Goal: Task Accomplishment & Management: Use online tool/utility

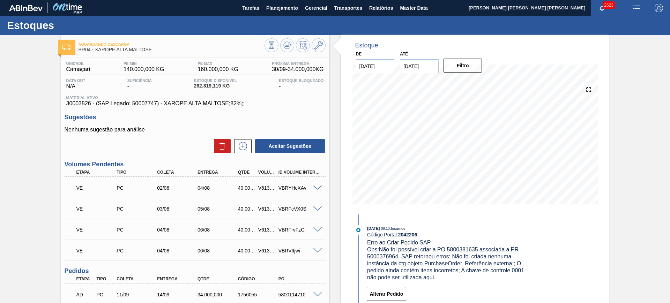
scroll to position [872, 0]
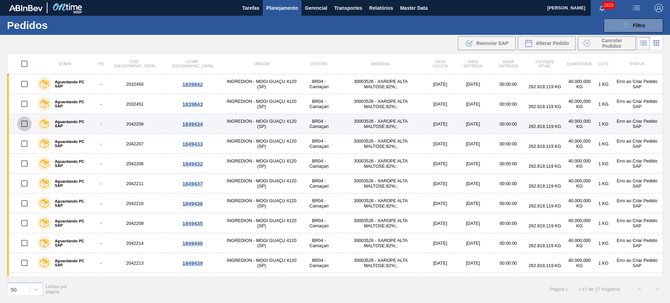
click at [24, 125] on input "checkbox" at bounding box center [24, 124] width 15 height 15
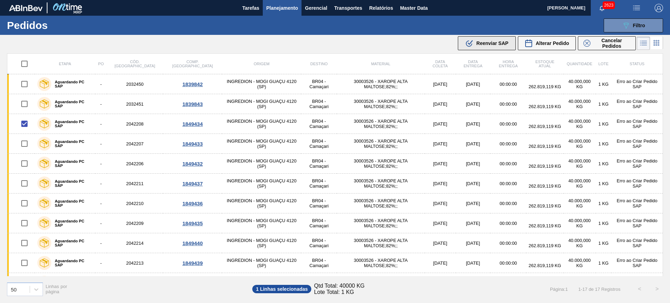
click at [492, 40] on div ".b{fill:var(--color-action-default)} Reenviar SAP" at bounding box center [486, 43] width 43 height 8
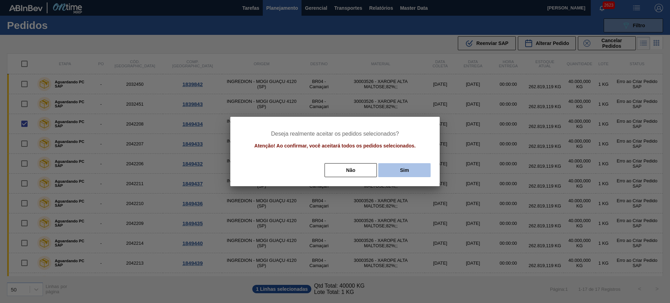
click at [408, 167] on button "Sim" at bounding box center [404, 170] width 52 height 14
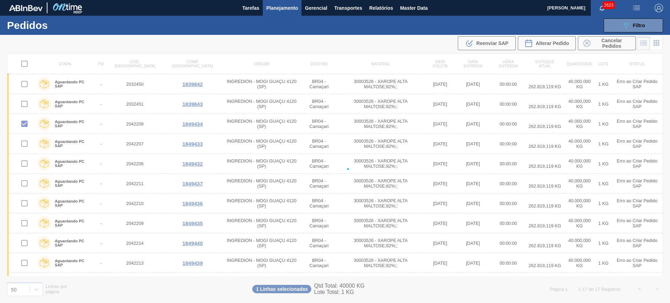
checkbox input "false"
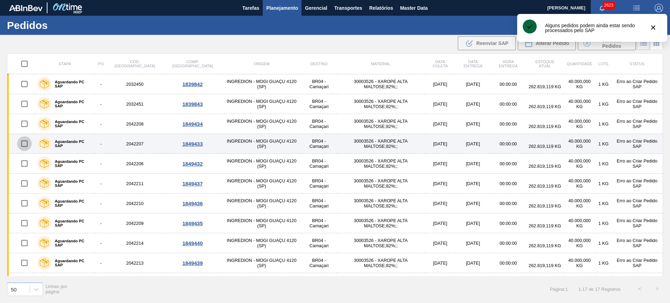
click at [26, 143] on input "checkbox" at bounding box center [24, 143] width 15 height 15
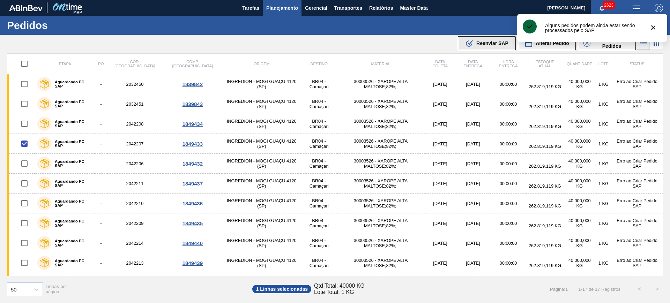
click at [491, 42] on span "Reenviar SAP" at bounding box center [492, 43] width 32 height 6
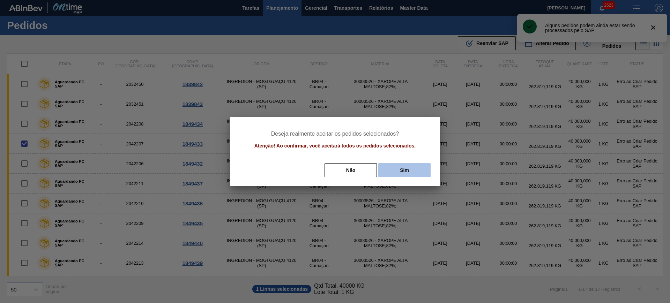
click at [395, 176] on button "Sim" at bounding box center [404, 170] width 52 height 14
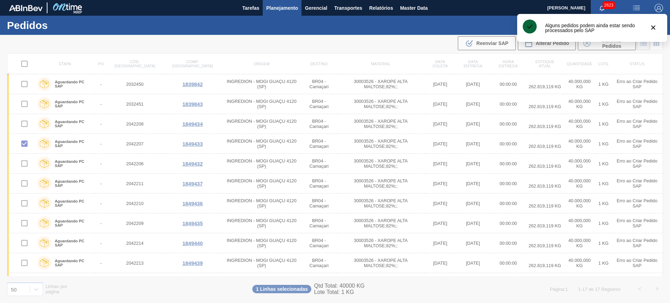
checkbox input "false"
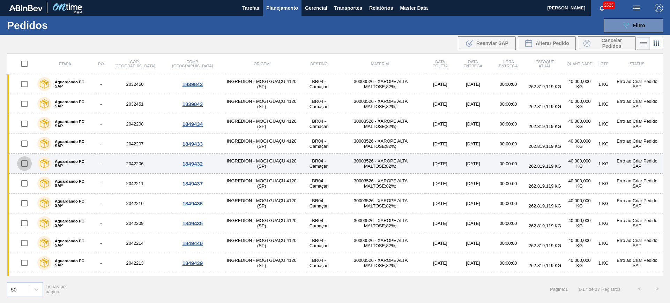
click at [27, 165] on input "checkbox" at bounding box center [24, 163] width 15 height 15
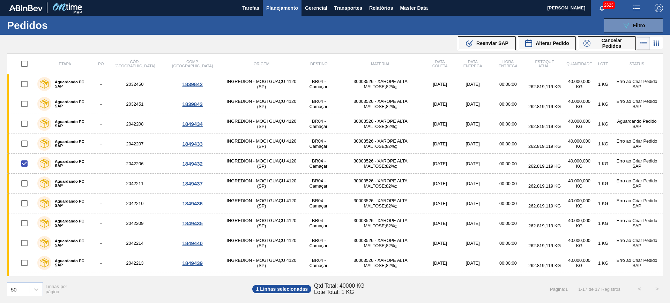
click at [484, 35] on div "089F7B8B-B2A5-4AFE-B5C0-19BA573D28AC Filtro Código Pedido Portal Códido PO SAP …" at bounding box center [388, 25] width 555 height 21
click at [484, 40] on span "Reenviar SAP" at bounding box center [492, 43] width 32 height 6
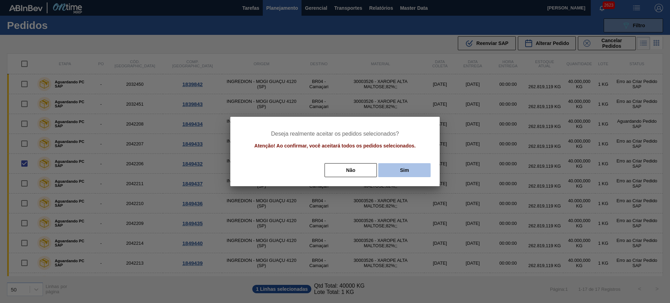
click at [406, 168] on button "Sim" at bounding box center [404, 170] width 52 height 14
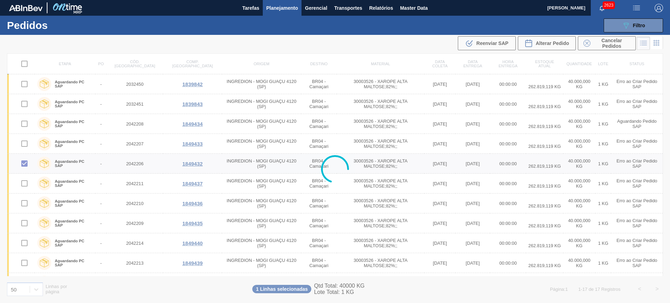
checkbox input "false"
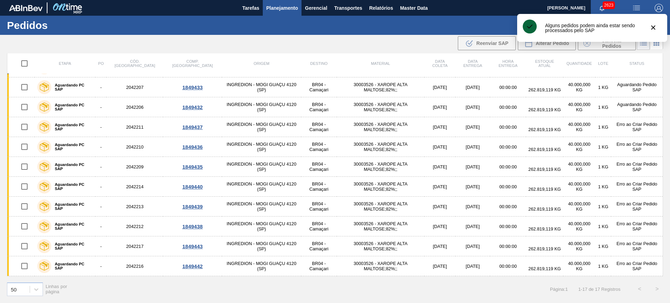
scroll to position [57, 0]
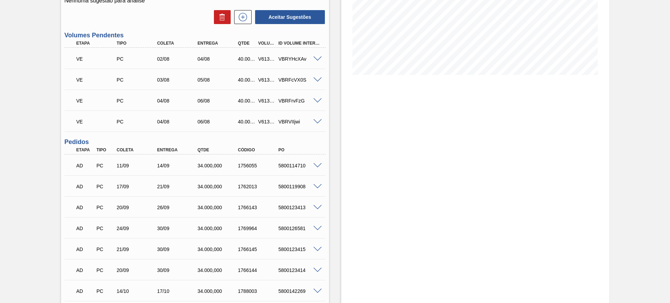
scroll to position [131, 0]
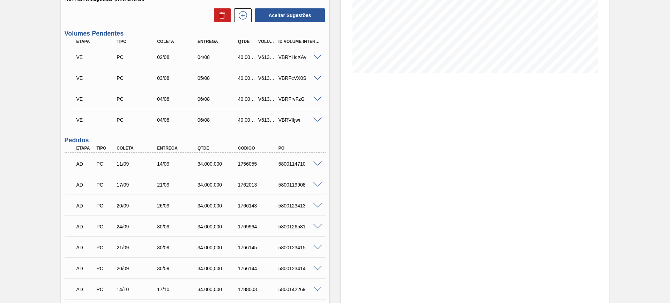
click at [318, 57] on span at bounding box center [317, 57] width 8 height 5
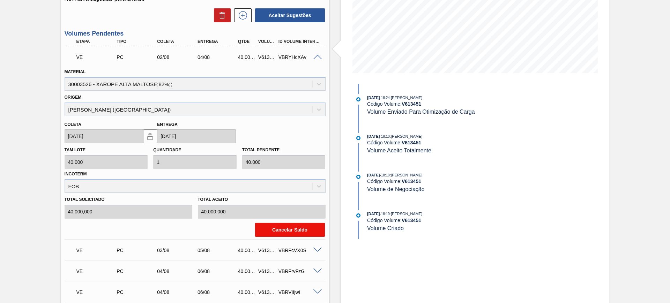
click at [290, 224] on button "Cancelar Saldo" at bounding box center [290, 230] width 70 height 14
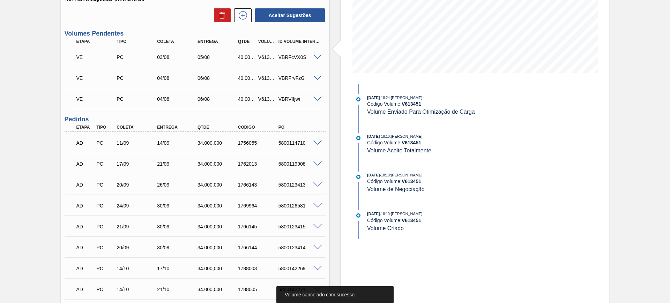
click at [317, 57] on span at bounding box center [317, 57] width 8 height 5
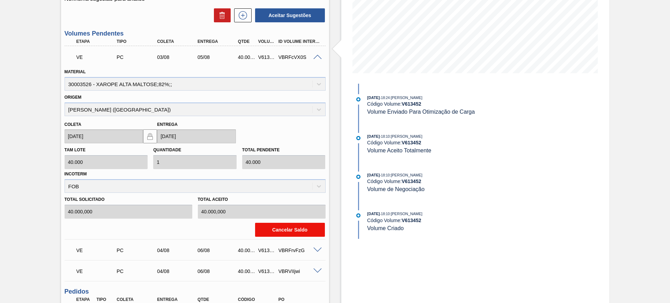
click at [298, 224] on button "Cancelar Saldo" at bounding box center [290, 230] width 70 height 14
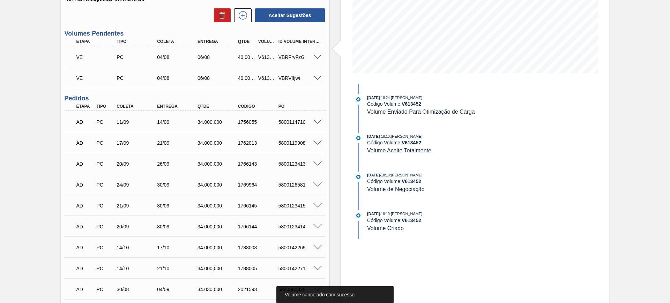
click at [316, 79] on span at bounding box center [317, 78] width 8 height 5
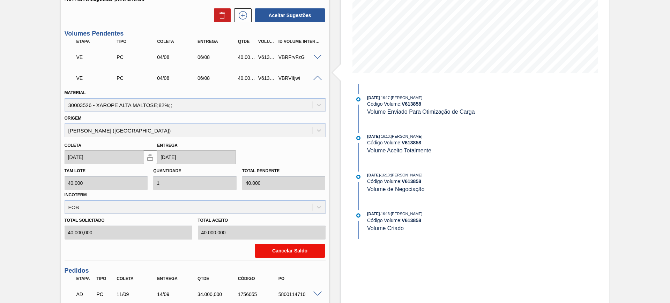
click at [297, 247] on button "Cancelar Saldo" at bounding box center [290, 251] width 70 height 14
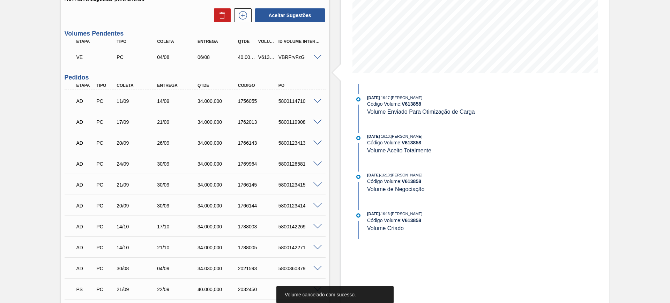
click at [317, 58] on span at bounding box center [317, 57] width 8 height 5
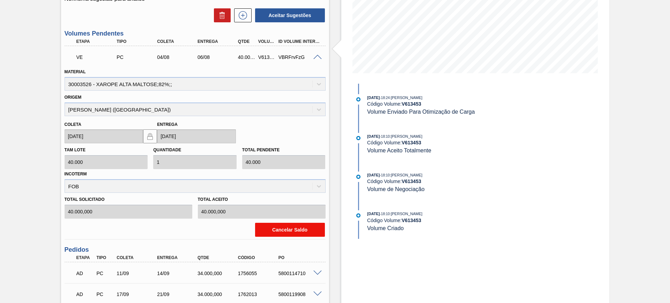
click at [281, 230] on button "Cancelar Saldo" at bounding box center [290, 230] width 70 height 14
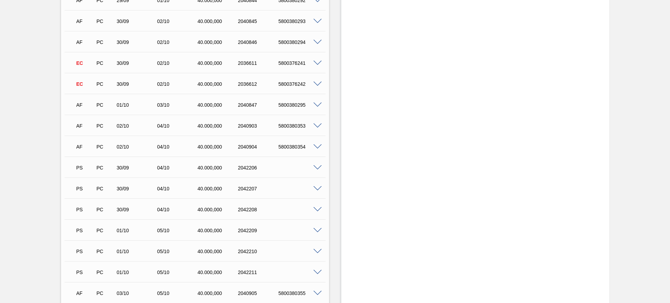
scroll to position [1221, 0]
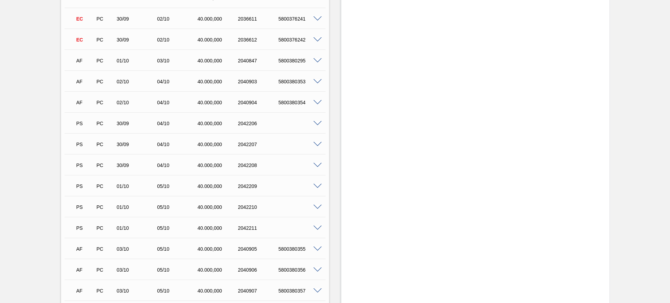
click at [316, 121] on span at bounding box center [317, 123] width 8 height 5
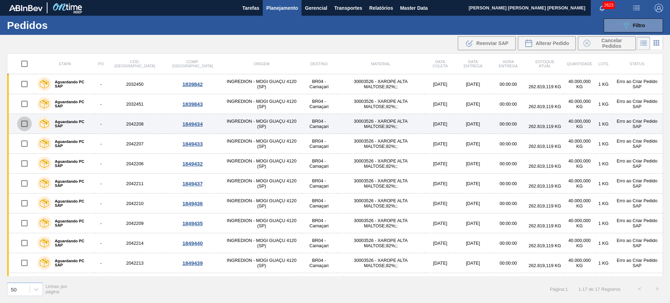
click at [27, 120] on input "checkbox" at bounding box center [24, 124] width 15 height 15
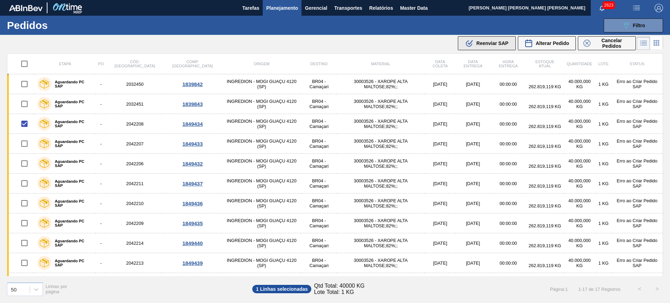
click at [498, 45] on span "Reenviar SAP" at bounding box center [492, 43] width 32 height 6
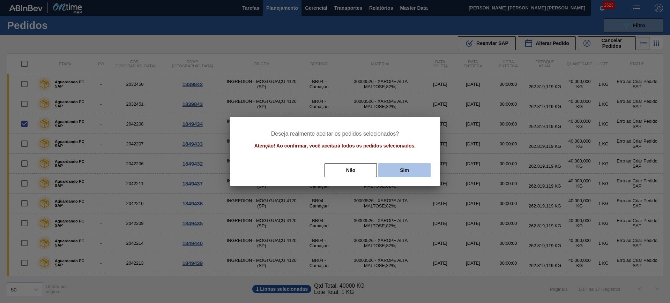
click at [402, 170] on button "Sim" at bounding box center [404, 170] width 52 height 14
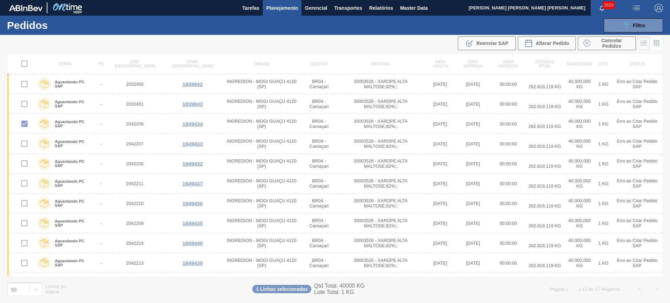
checkbox input "false"
